Goal: Task Accomplishment & Management: Use online tool/utility

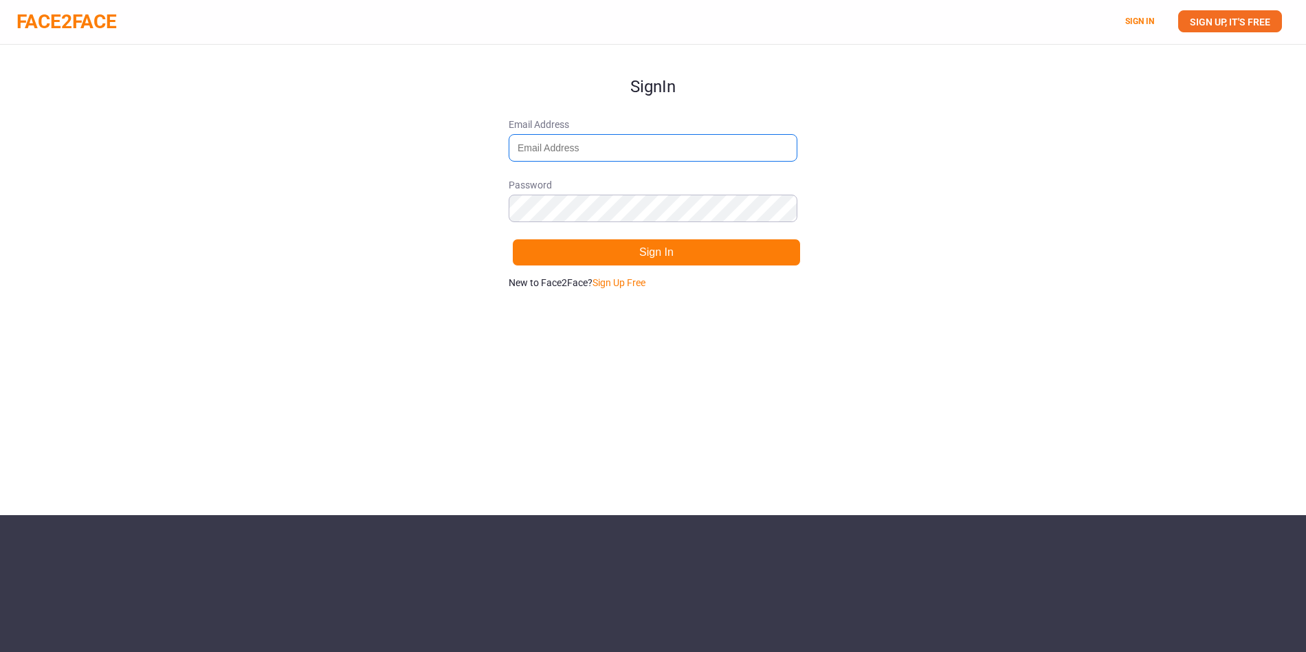
click at [599, 154] on input "Email Address" at bounding box center [653, 147] width 289 height 27
type input "[DOMAIN_NAME][EMAIL_ADDRESS][DOMAIN_NAME]"
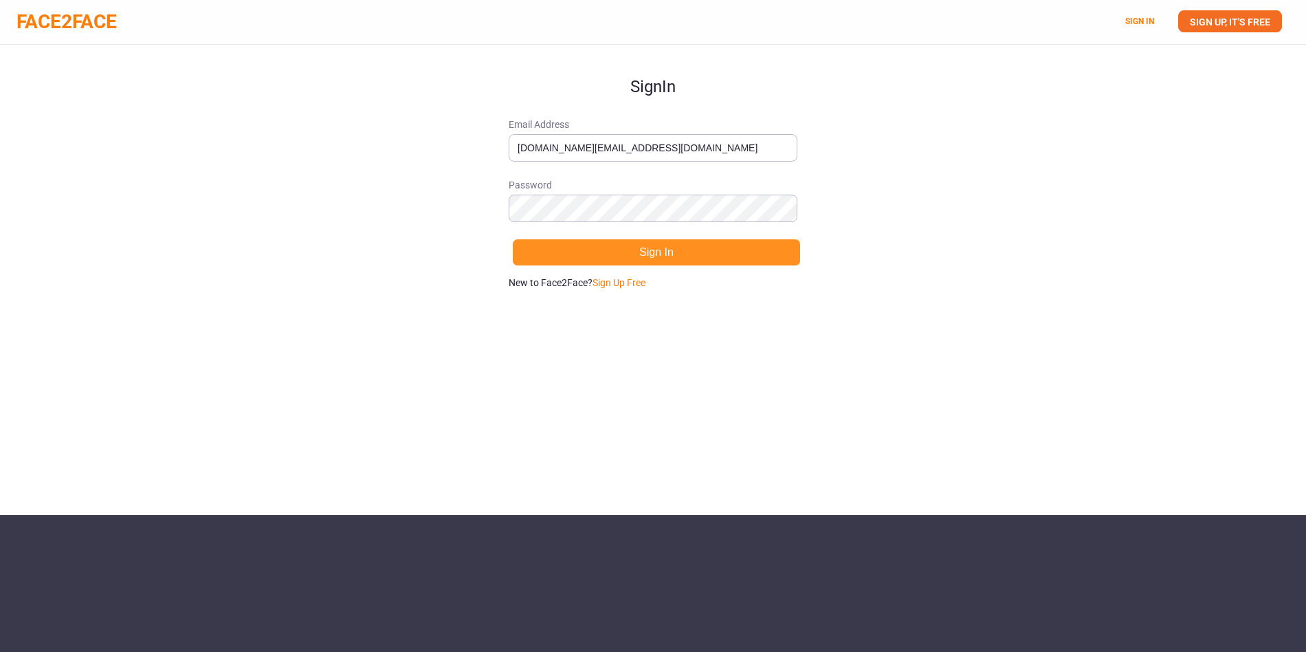
click at [642, 250] on button "Sign In" at bounding box center [656, 252] width 289 height 27
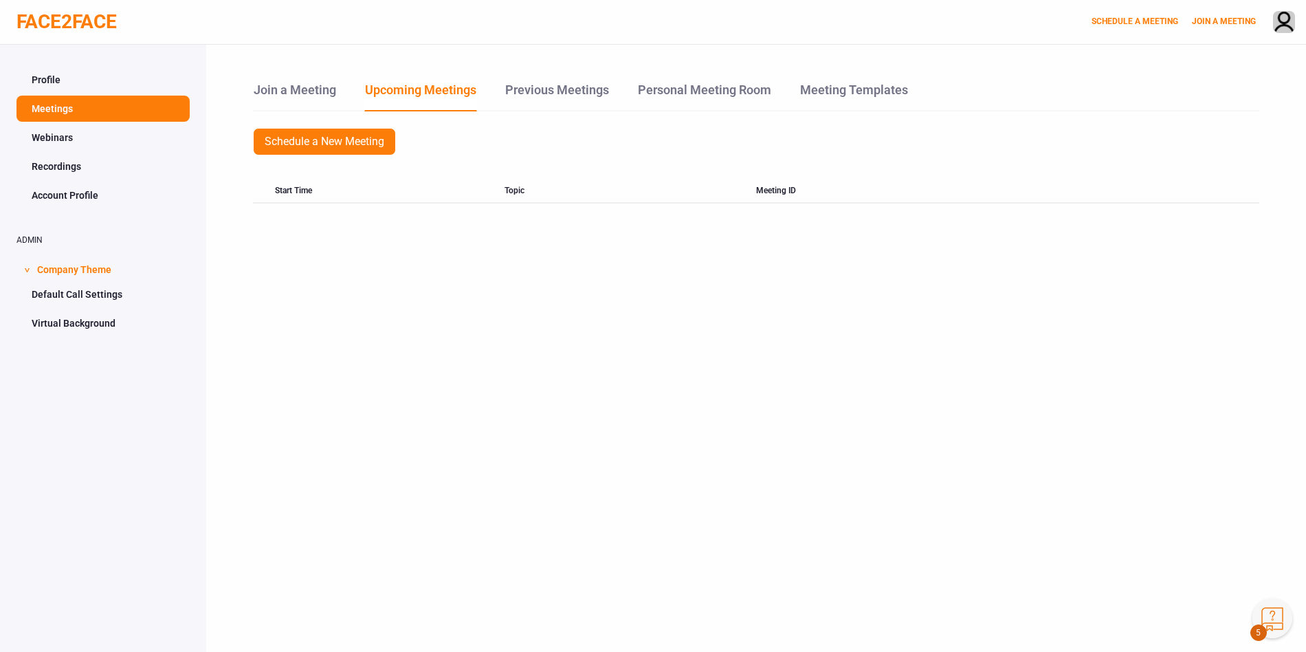
click at [51, 134] on link "Webinars" at bounding box center [102, 137] width 173 height 26
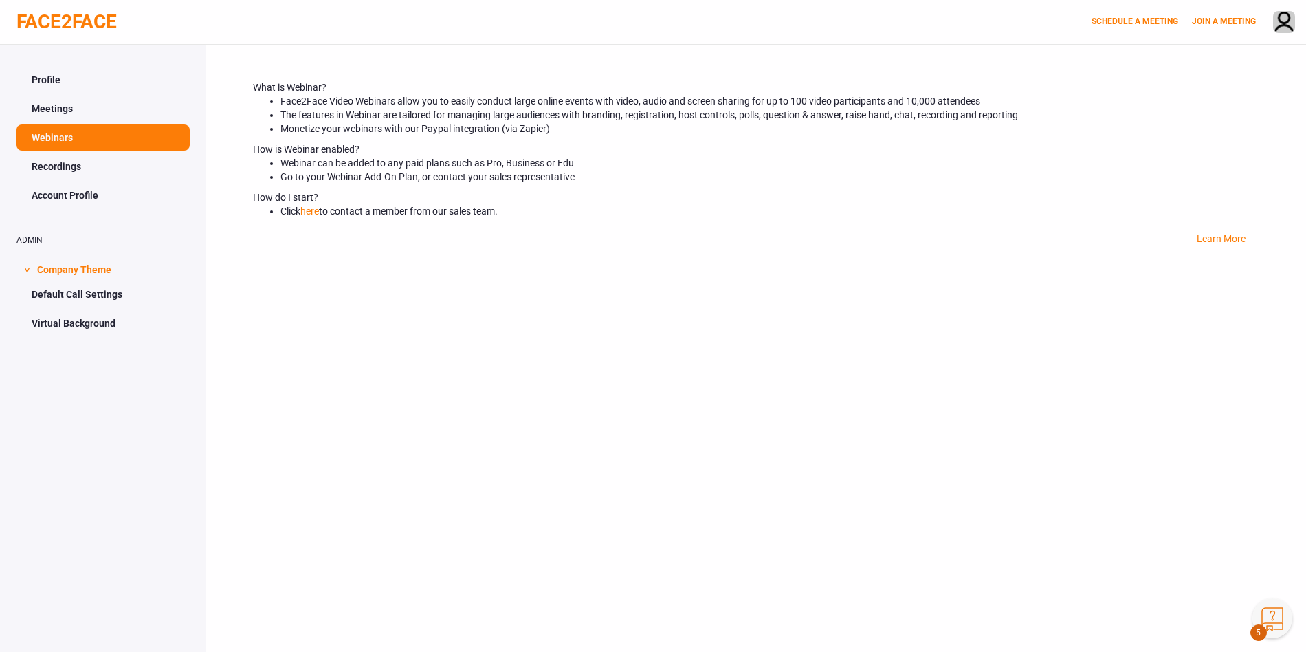
click at [68, 167] on link "Recordings" at bounding box center [102, 166] width 173 height 26
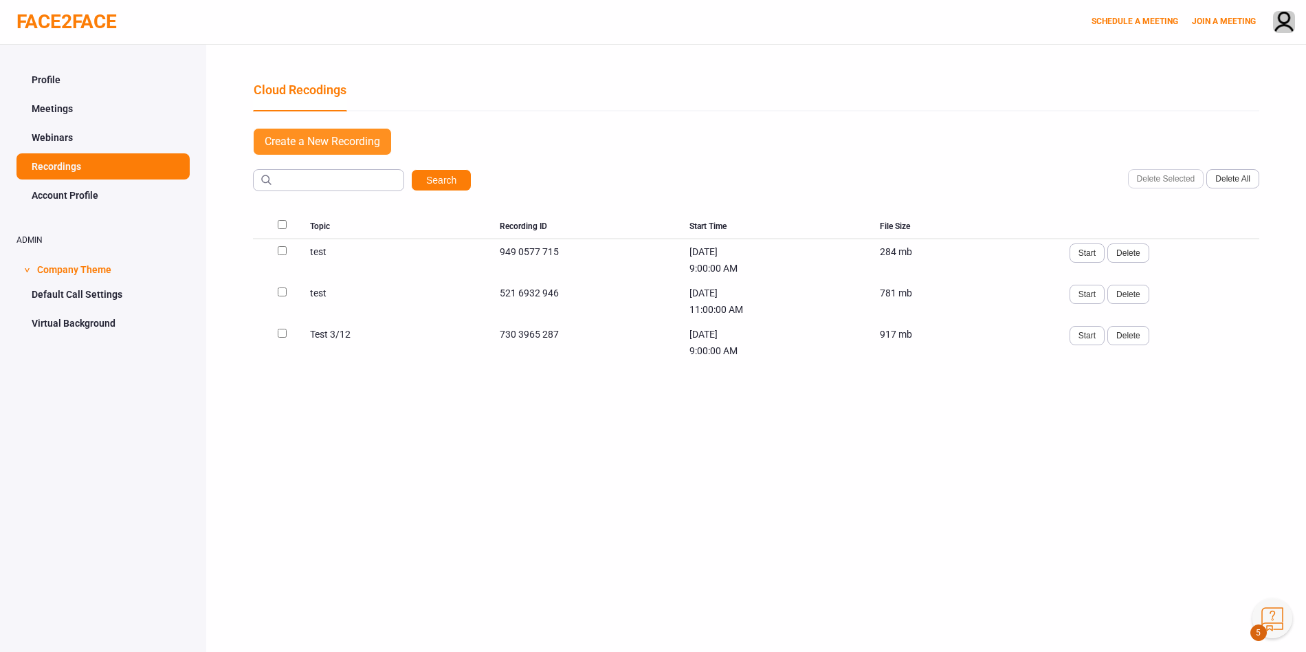
click at [309, 134] on body "FACE2FACE SCHEDULE A MEETING JOIN A MEETING Profile Meetings Webinars Recording…" at bounding box center [653, 348] width 1306 height 696
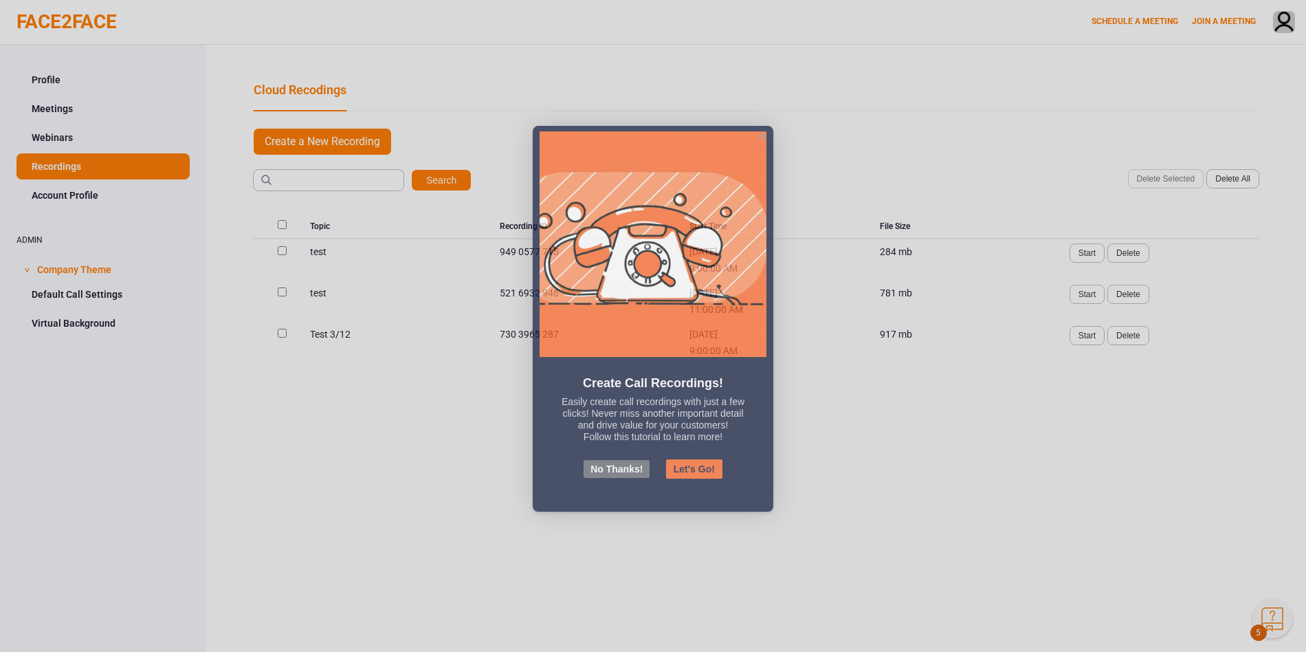
click at [696, 470] on button "Let's Go!" at bounding box center [694, 476] width 56 height 19
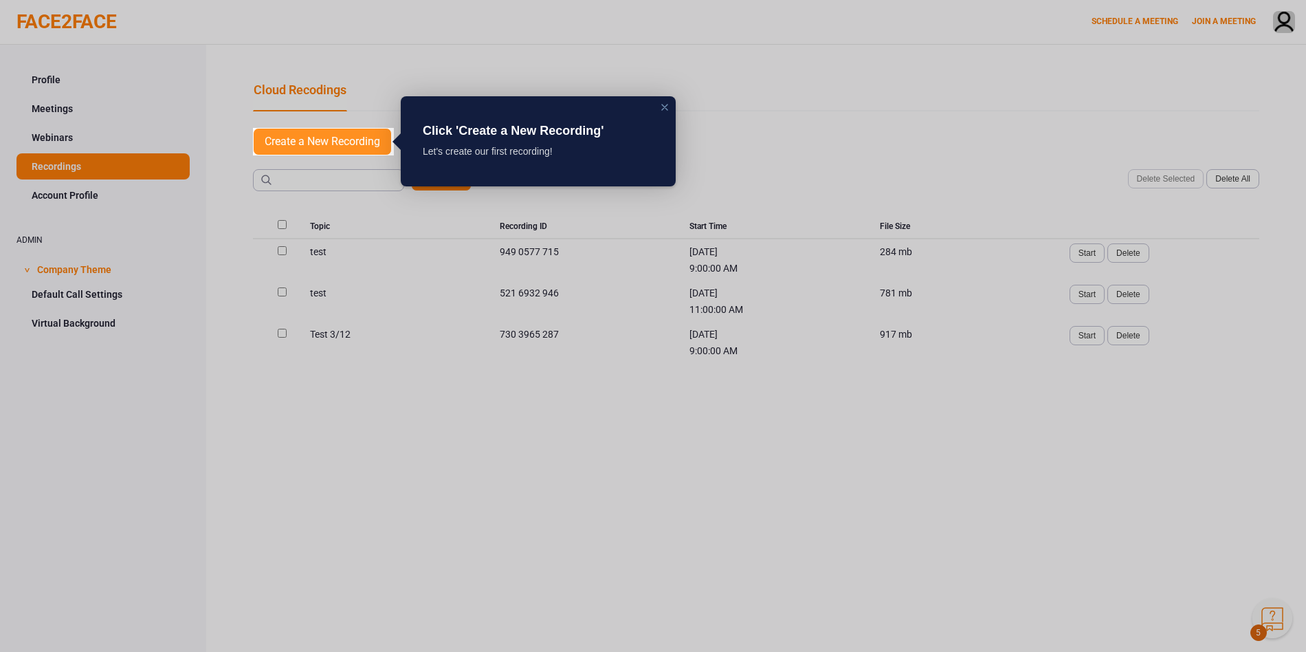
click at [357, 131] on link "Create a New Recording" at bounding box center [322, 141] width 139 height 27
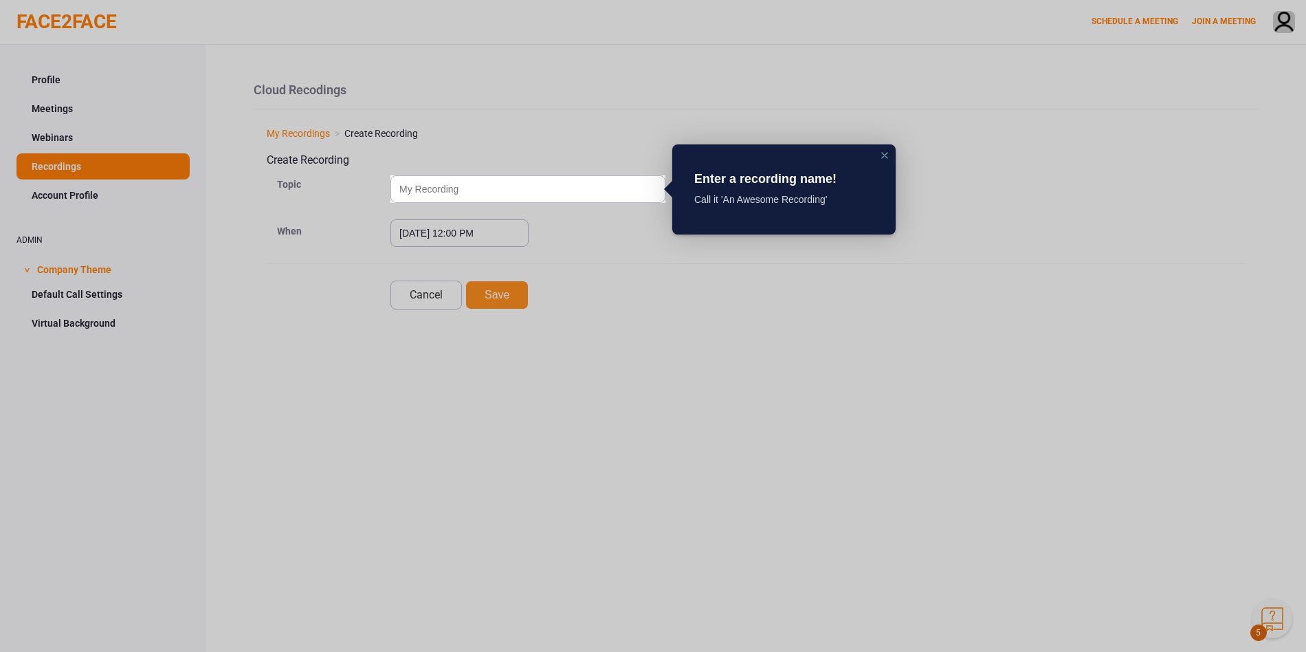
click at [665, 295] on div at bounding box center [985, 326] width 641 height 652
click at [524, 183] on input "text" at bounding box center [527, 188] width 275 height 27
type input "testing 123"
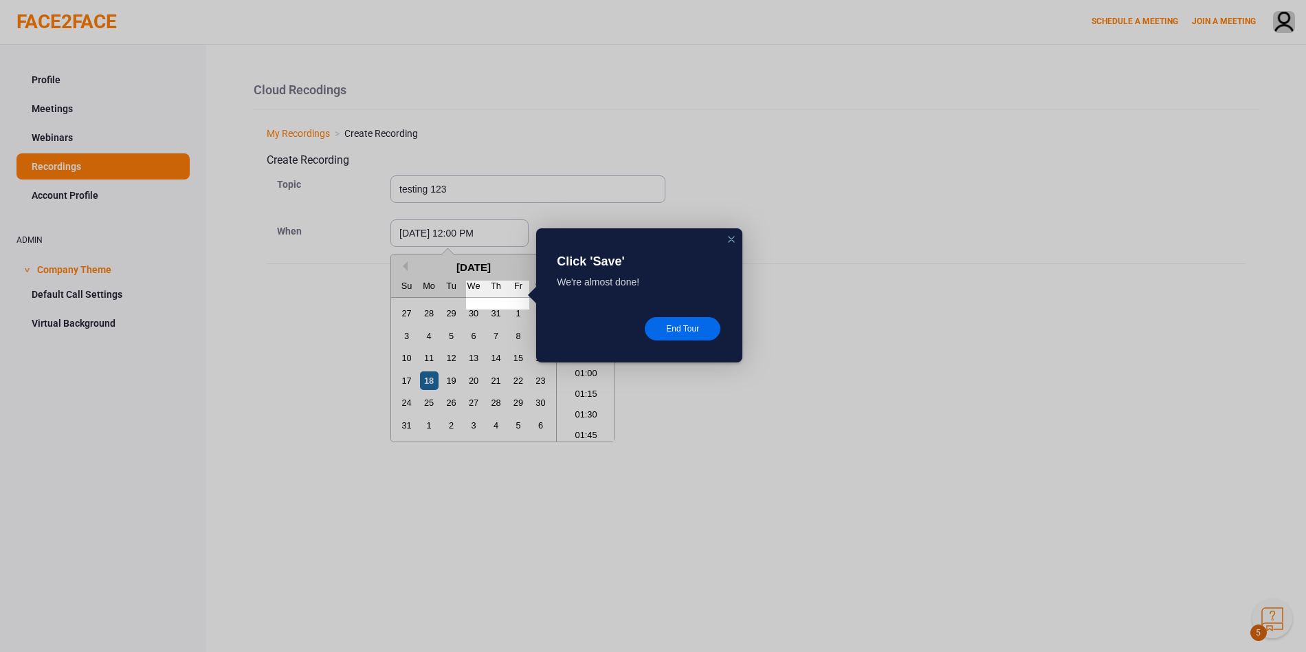
scroll to position [920, 0]
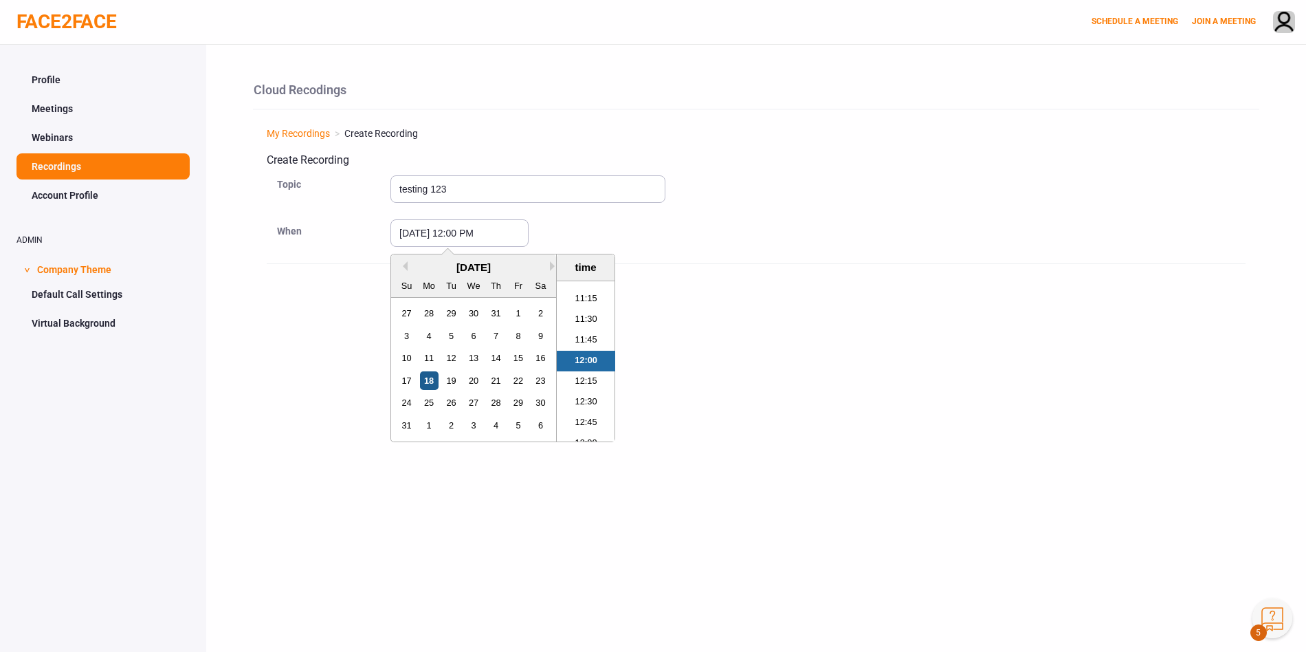
click at [421, 381] on div "18" at bounding box center [429, 380] width 19 height 19
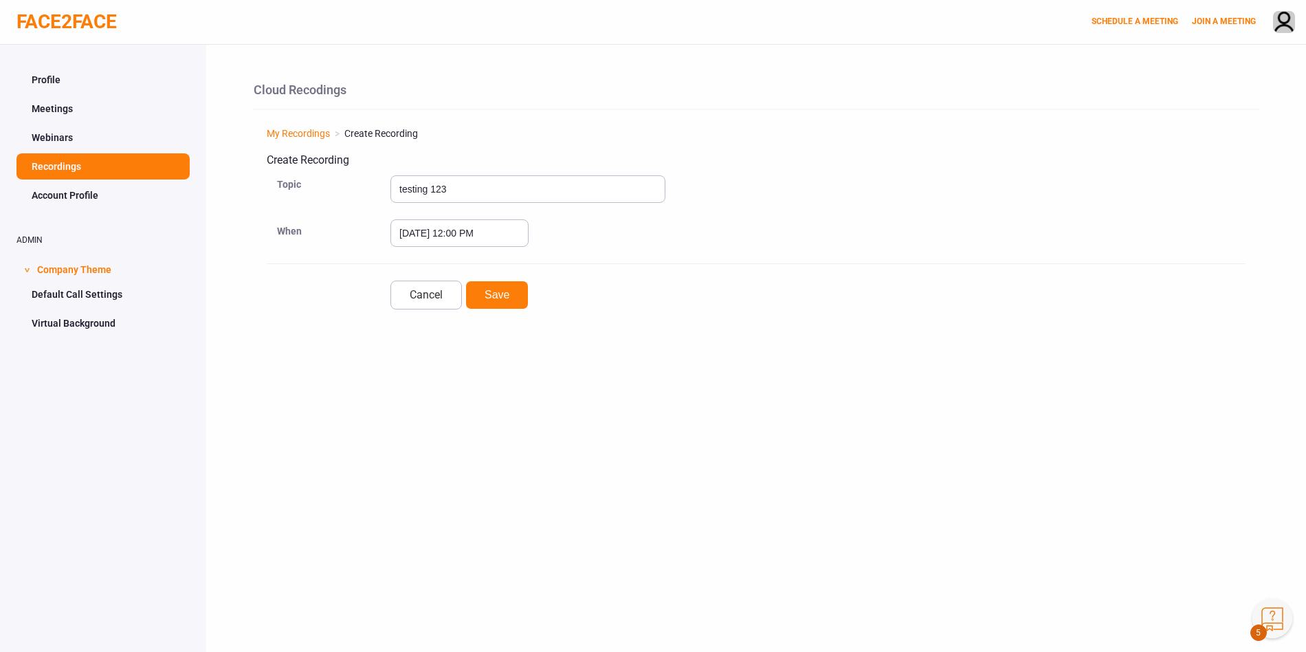
click at [742, 246] on div "[DATE] 12:00 PM" at bounding box center [817, 232] width 855 height 27
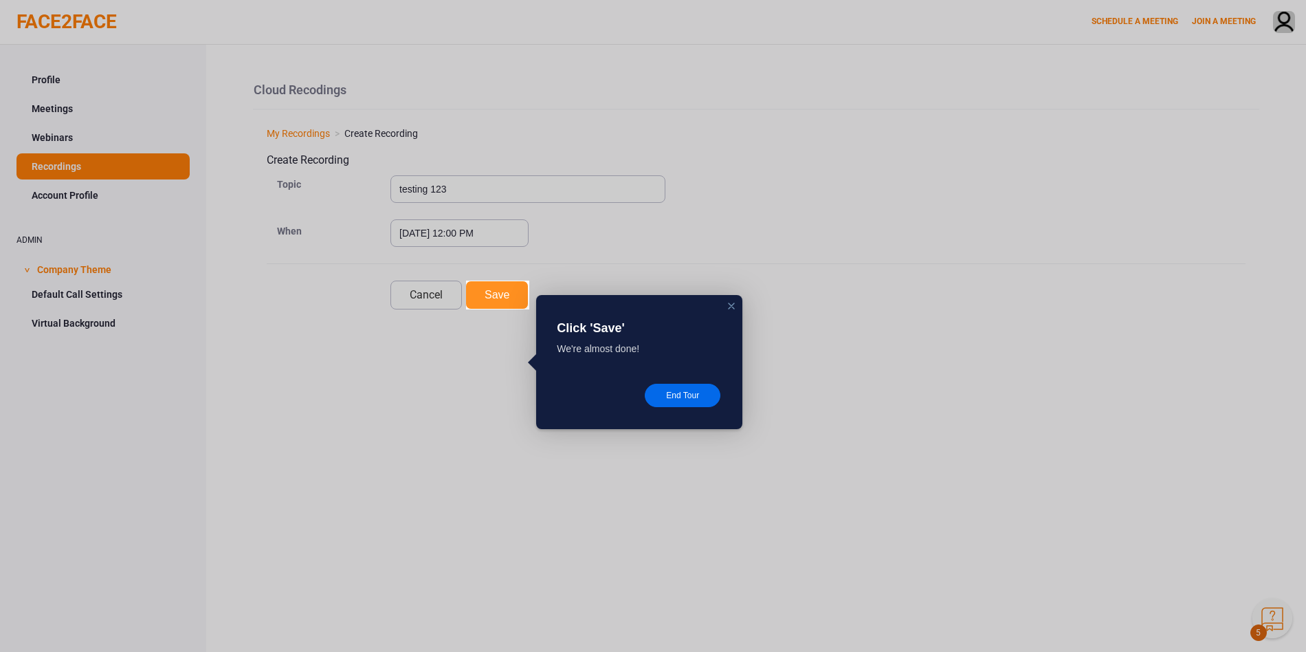
click at [496, 294] on button "Save" at bounding box center [496, 294] width 63 height 29
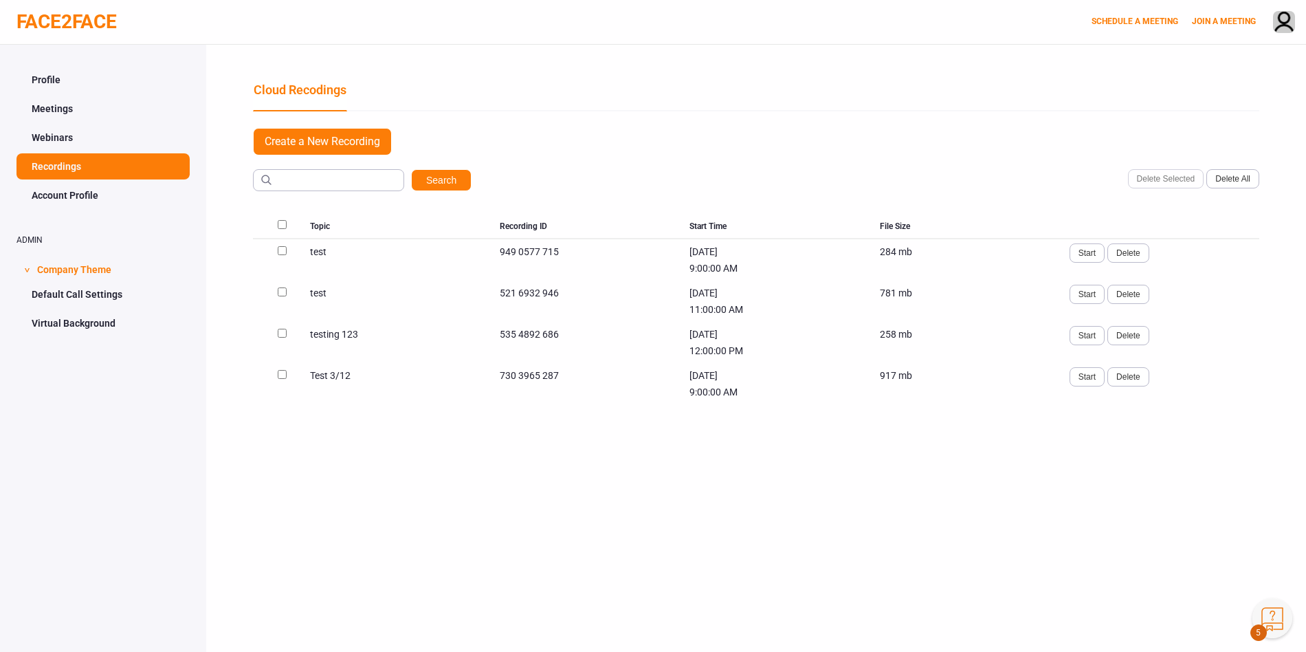
click at [74, 294] on link "Default Call Settings" at bounding box center [102, 294] width 173 height 26
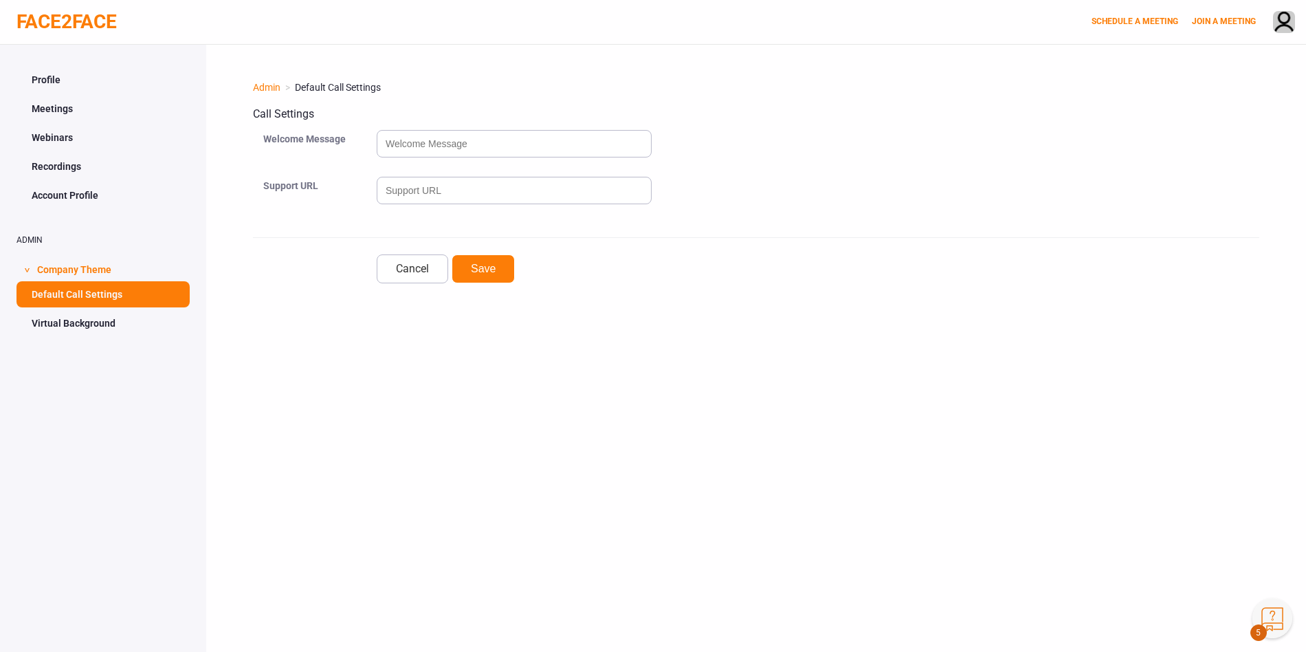
click at [43, 80] on link "Profile" at bounding box center [102, 80] width 173 height 26
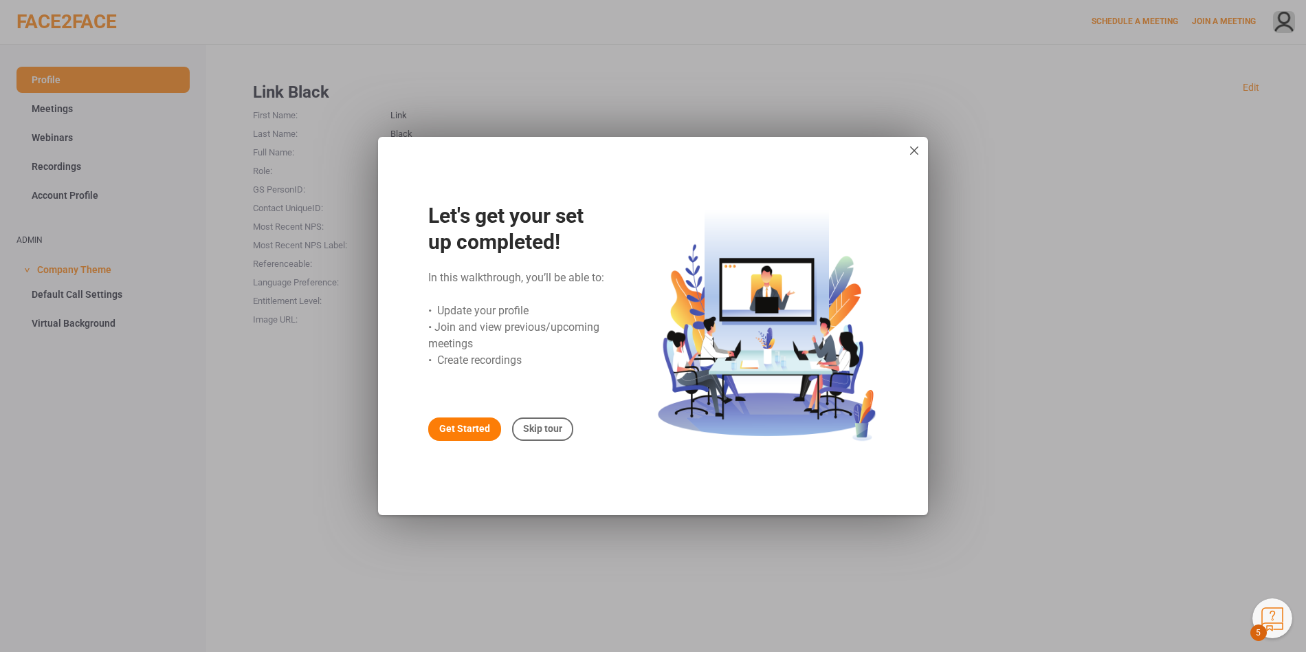
click at [456, 430] on div "Get Started" at bounding box center [464, 428] width 73 height 23
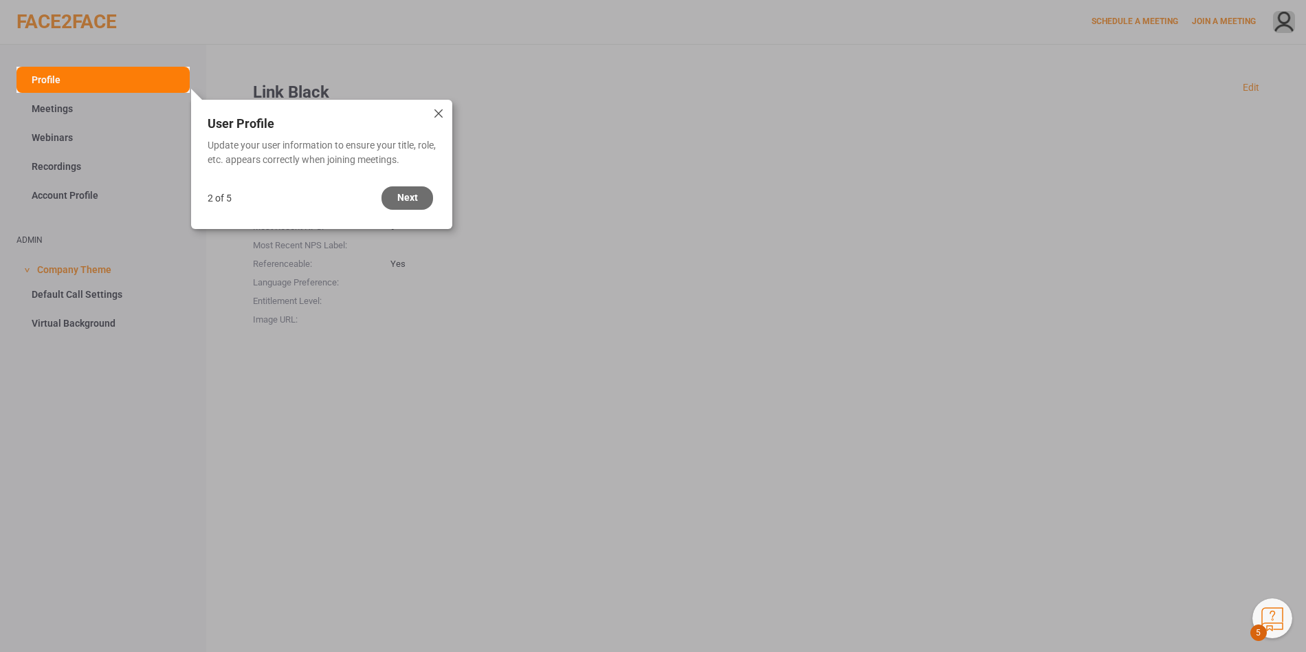
click at [410, 198] on div "Next" at bounding box center [408, 197] width 52 height 23
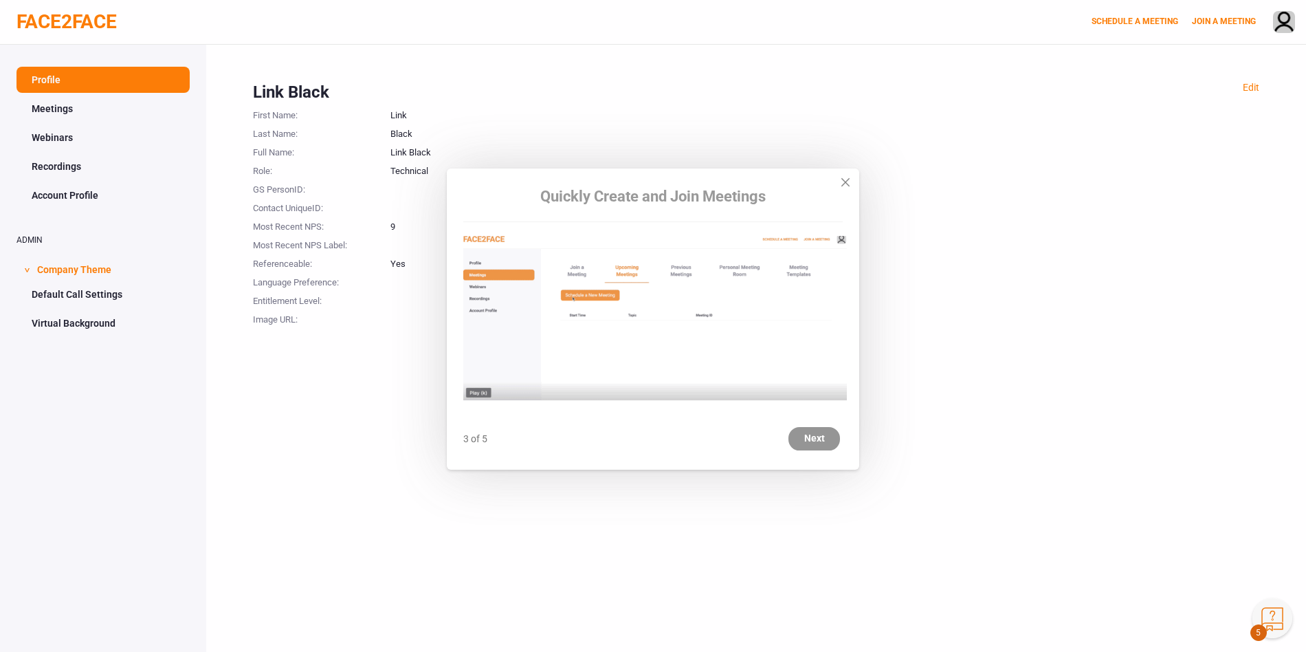
click at [814, 445] on div "Next" at bounding box center [814, 445] width 52 height 23
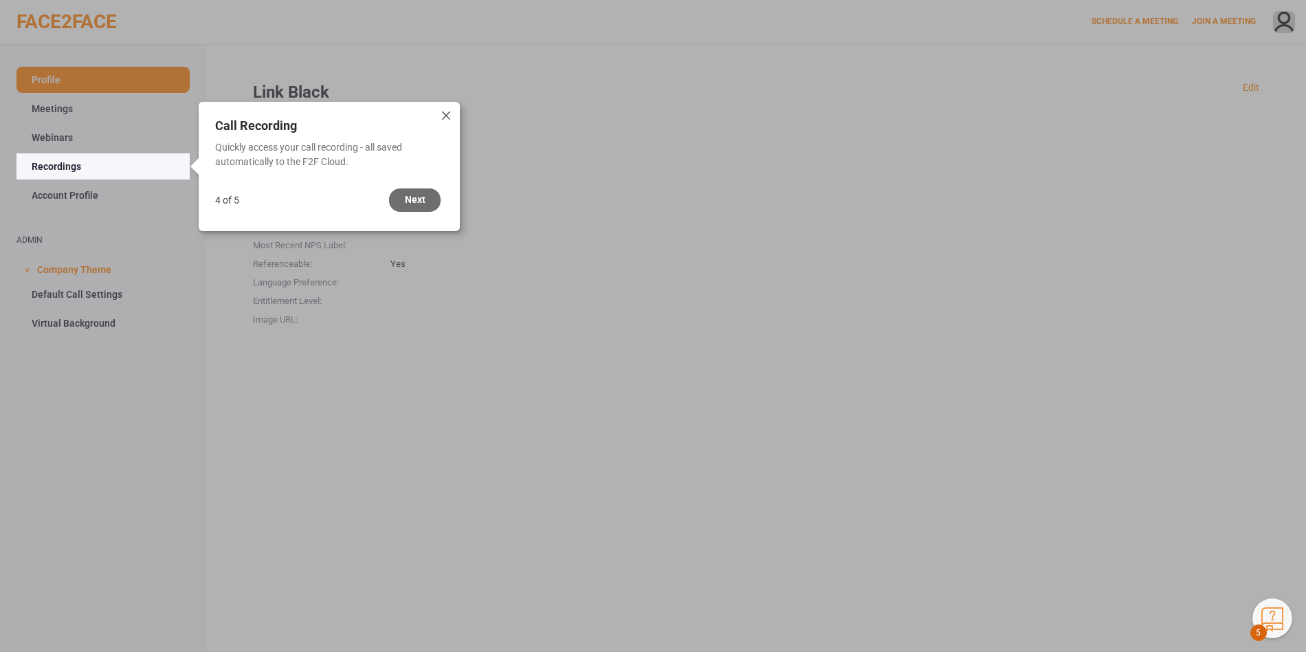
click at [421, 204] on div "Next" at bounding box center [415, 199] width 52 height 23
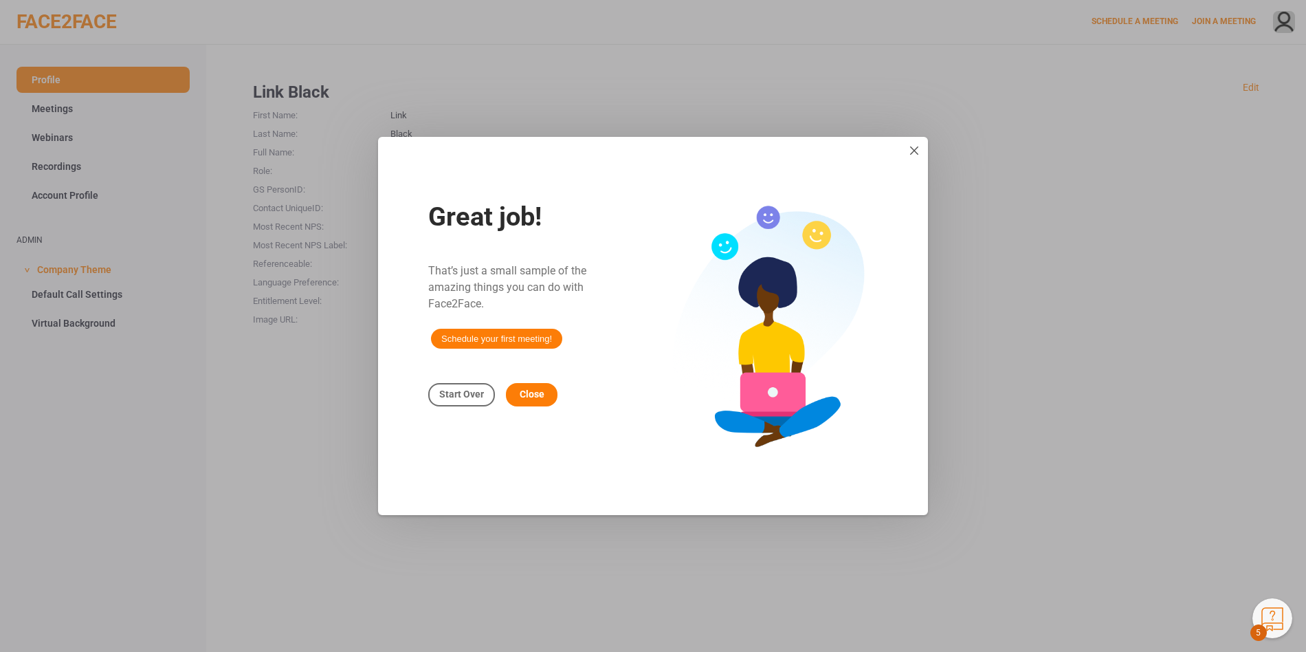
click at [549, 393] on div "Close" at bounding box center [532, 394] width 52 height 23
